Goal: Information Seeking & Learning: Learn about a topic

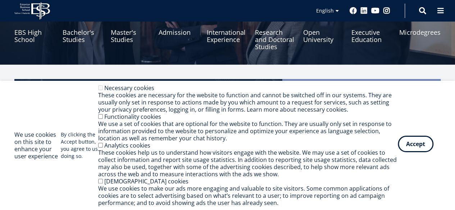
click at [417, 146] on button "Accept" at bounding box center [416, 144] width 36 height 17
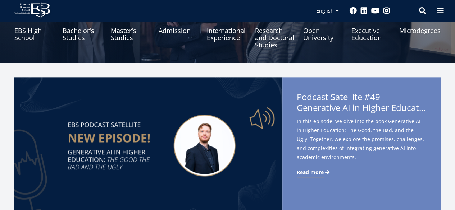
scroll to position [102, 0]
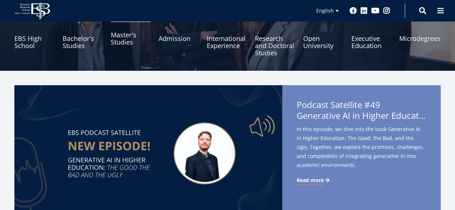
click at [114, 44] on link "Master's Studies" at bounding box center [131, 38] width 40 height 36
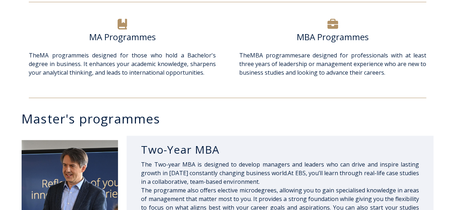
click at [333, 23] on icon at bounding box center [332, 24] width 11 height 10
click at [333, 41] on h6 "MBA Programmes" at bounding box center [332, 37] width 187 height 11
click at [301, 38] on h6 "MBA Programmes" at bounding box center [332, 37] width 187 height 11
click at [332, 25] on icon at bounding box center [332, 24] width 11 height 11
